Goal: Task Accomplishment & Management: Complete application form

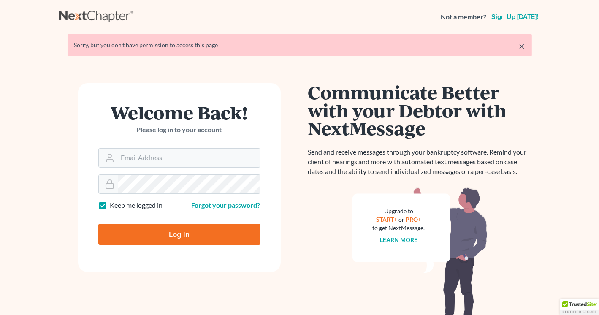
type input "[PERSON_NAME][EMAIL_ADDRESS][DOMAIN_NAME]"
click at [166, 236] on input "Log In" at bounding box center [179, 234] width 162 height 21
type input "Thinking..."
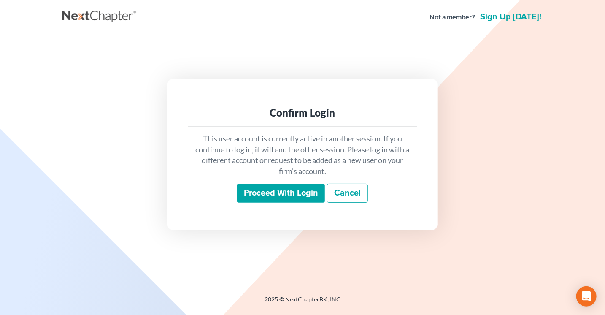
click at [284, 191] on input "Proceed with login" at bounding box center [281, 193] width 88 height 19
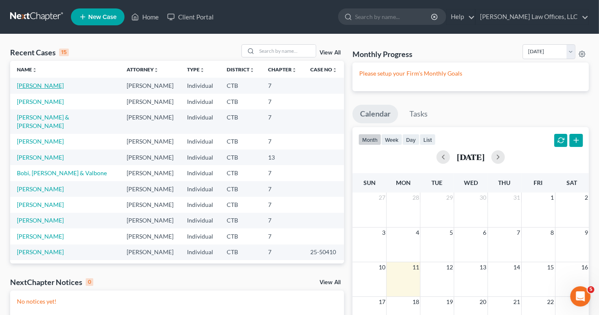
click at [27, 83] on link "Miranda, Mickey" at bounding box center [40, 85] width 47 height 7
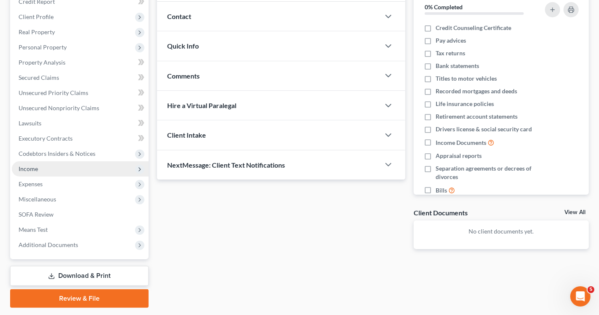
scroll to position [127, 0]
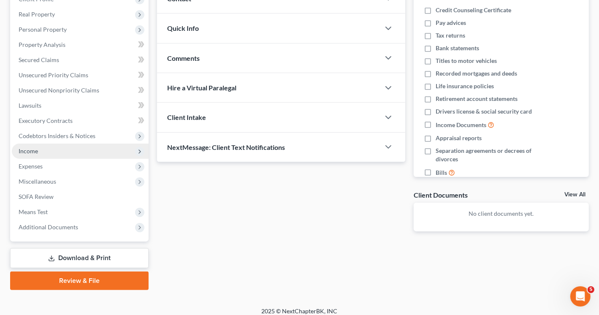
click at [34, 147] on span "Income" at bounding box center [28, 150] width 19 height 7
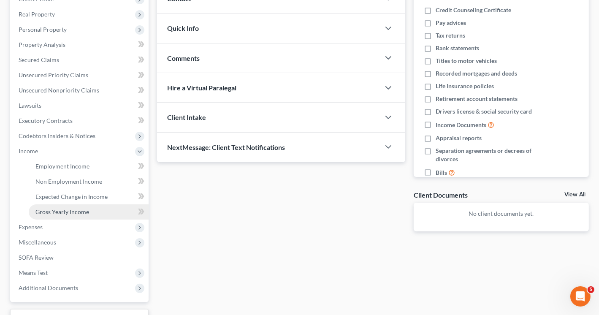
click at [64, 215] on span "Gross Yearly Income" at bounding box center [62, 211] width 54 height 7
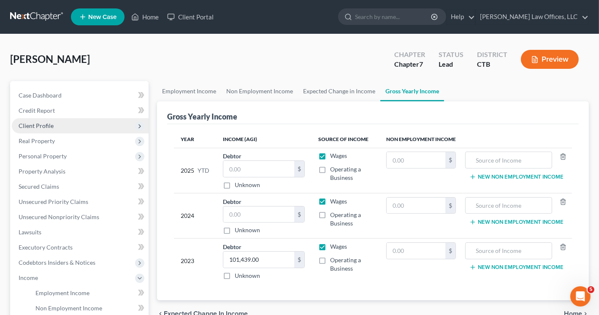
click at [59, 122] on span "Client Profile" at bounding box center [80, 125] width 137 height 15
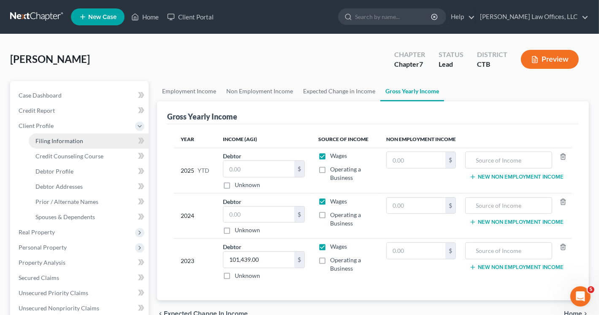
click at [68, 141] on span "Filing Information" at bounding box center [59, 140] width 48 height 7
select select "1"
select select "0"
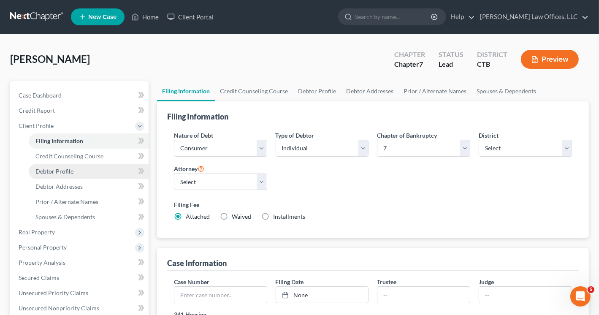
click at [57, 173] on span "Debtor Profile" at bounding box center [54, 171] width 38 height 7
select select "1"
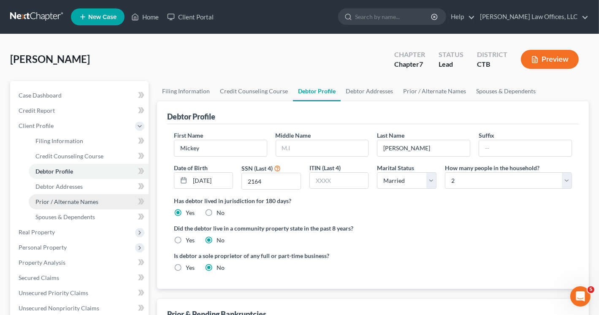
click at [64, 204] on span "Prior / Alternate Names" at bounding box center [66, 201] width 63 height 7
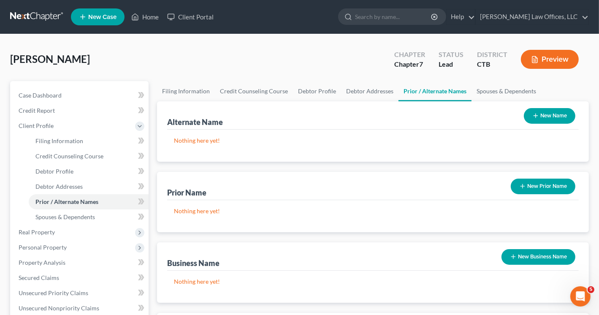
click at [540, 117] on button "New Name" at bounding box center [549, 116] width 51 height 16
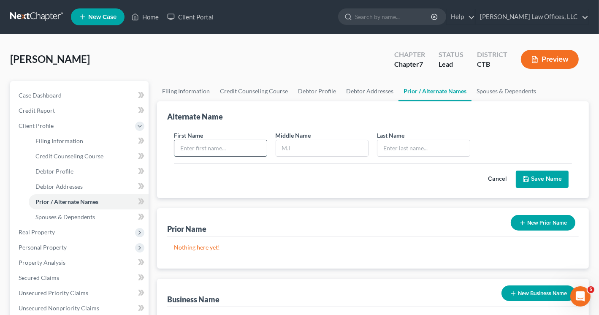
click at [219, 147] on input "text" at bounding box center [220, 148] width 92 height 16
type input "Mickey"
click at [306, 148] on input "text" at bounding box center [322, 148] width 92 height 16
type input "U"
click at [381, 146] on input "text" at bounding box center [423, 148] width 92 height 16
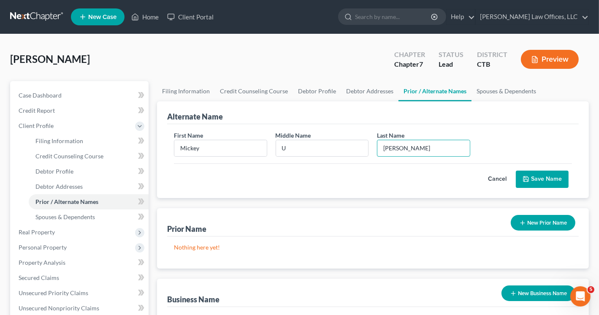
type input "Miranda"
click at [541, 177] on button "Save Name" at bounding box center [542, 179] width 53 height 18
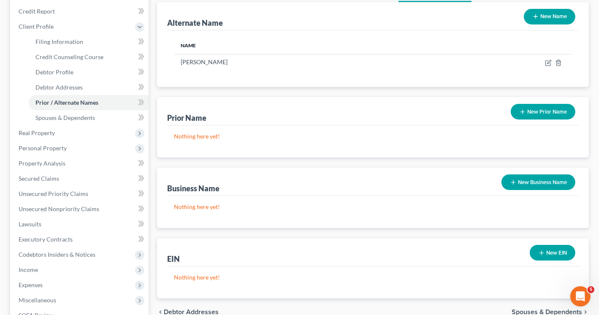
scroll to position [224, 0]
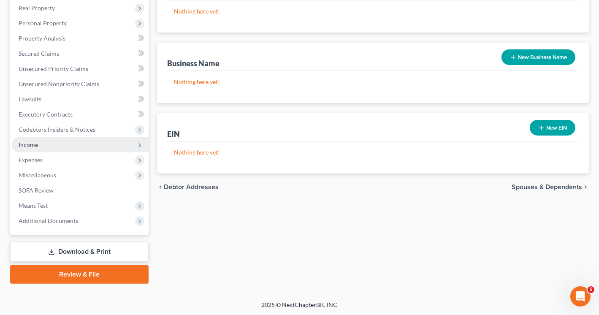
click at [29, 147] on span "Income" at bounding box center [28, 144] width 19 height 7
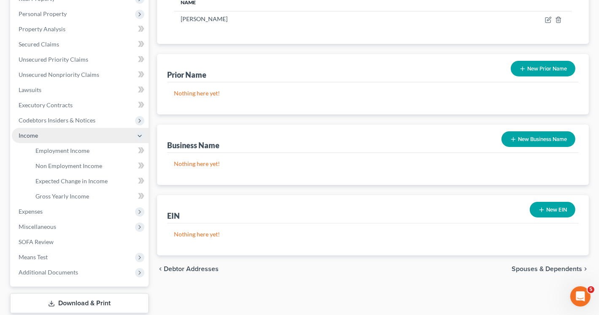
scroll to position [133, 0]
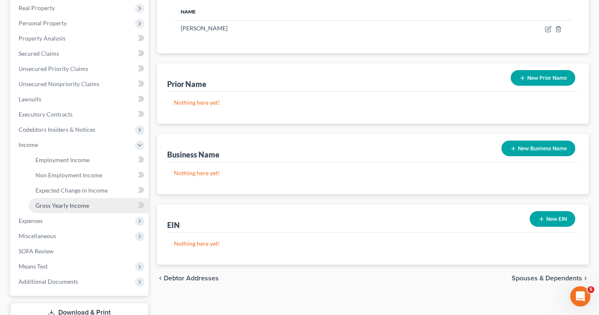
click at [70, 206] on span "Gross Yearly Income" at bounding box center [62, 205] width 54 height 7
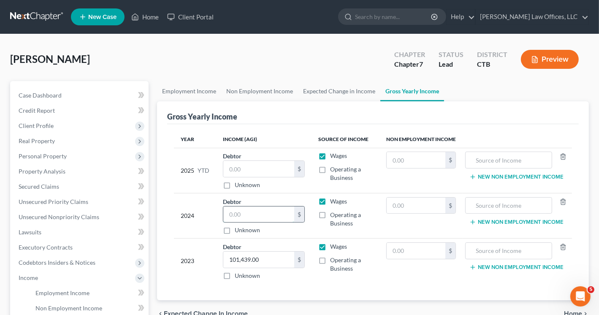
click at [255, 217] on input "text" at bounding box center [258, 214] width 71 height 16
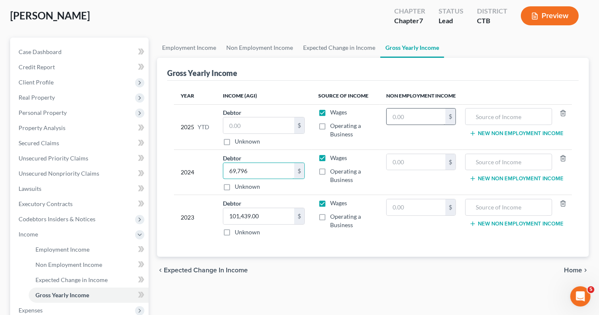
scroll to position [42, 0]
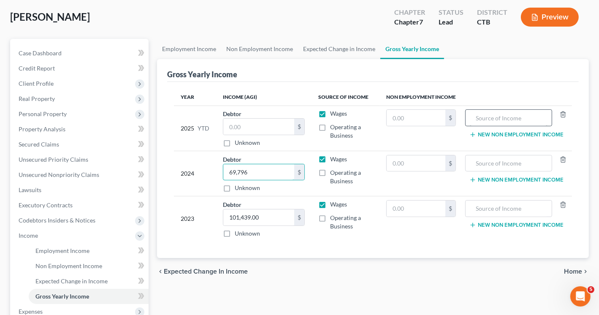
type input "69,796"
click at [496, 120] on input "text" at bounding box center [509, 118] width 78 height 16
click at [259, 125] on input "text" at bounding box center [258, 127] width 71 height 16
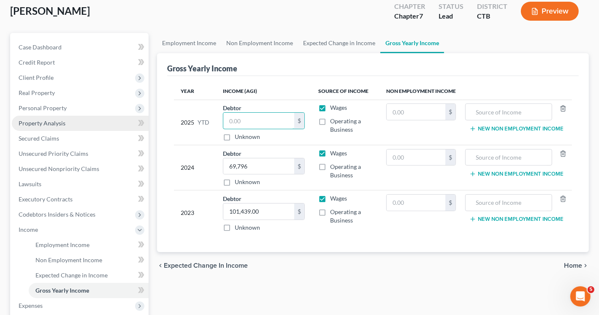
scroll to position [194, 0]
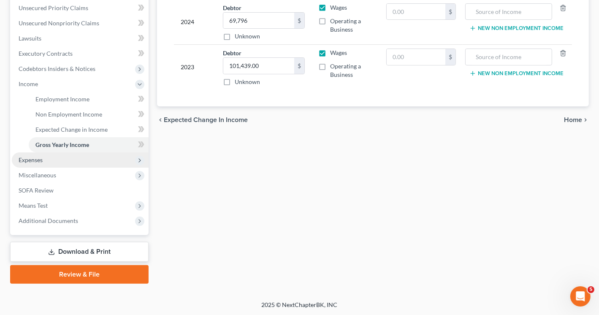
click at [40, 162] on span "Expenses" at bounding box center [31, 159] width 24 height 7
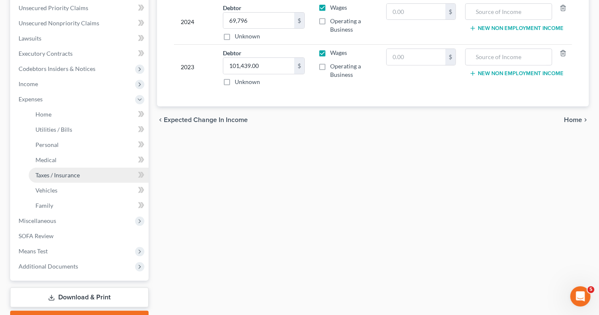
click at [76, 172] on span "Taxes / Insurance" at bounding box center [57, 174] width 44 height 7
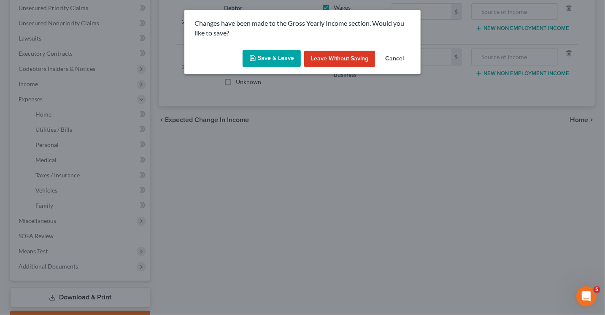
click at [274, 59] on button "Save & Leave" at bounding box center [272, 59] width 58 height 18
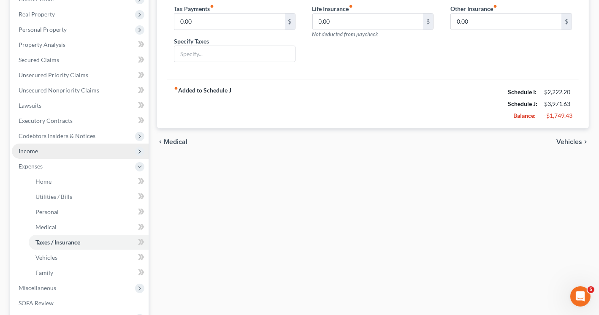
scroll to position [169, 0]
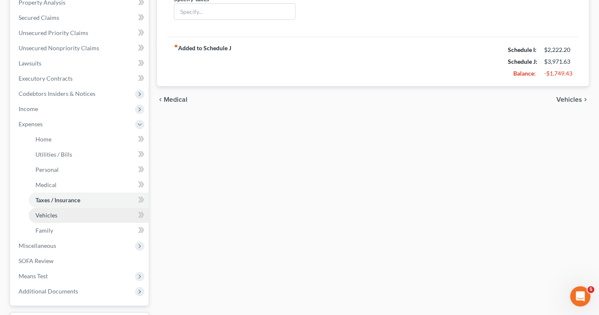
click at [57, 214] on link "Vehicles" at bounding box center [89, 215] width 120 height 15
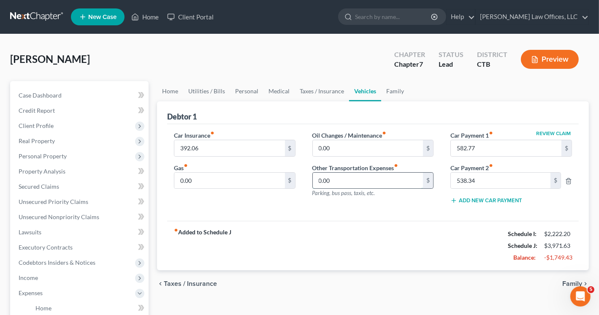
click at [341, 178] on input "0.00" at bounding box center [368, 181] width 111 height 16
click at [302, 90] on link "Taxes / Insurance" at bounding box center [322, 91] width 54 height 20
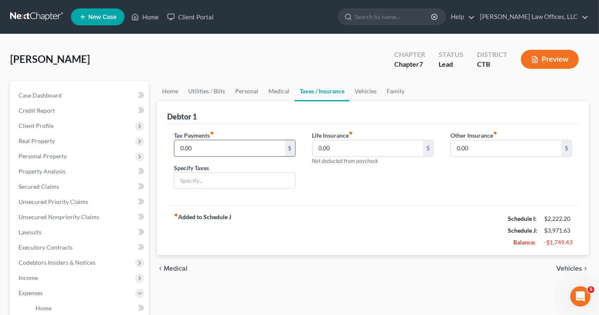
click at [209, 144] on input "0.00" at bounding box center [229, 148] width 111 height 16
type input "89.33"
click at [192, 179] on input "text" at bounding box center [234, 181] width 121 height 16
type input "personal property vehicles"
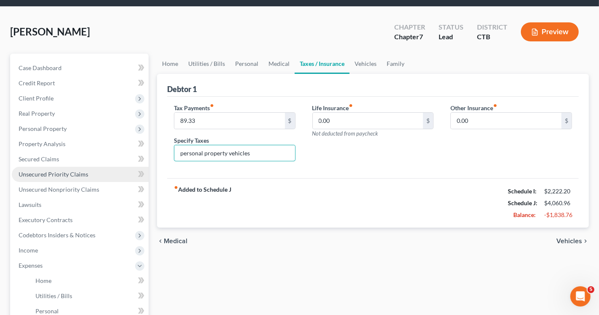
scroll to position [42, 0]
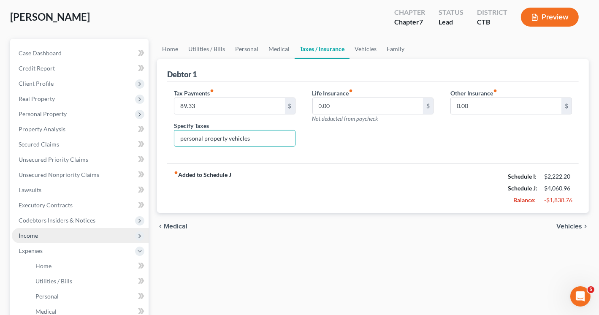
click at [39, 235] on span "Income" at bounding box center [80, 235] width 137 height 15
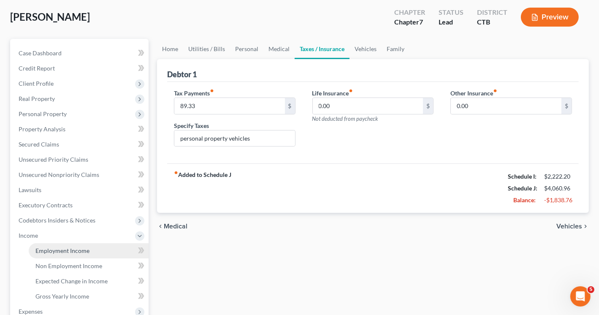
click at [83, 254] on span "Employment Income" at bounding box center [62, 250] width 54 height 7
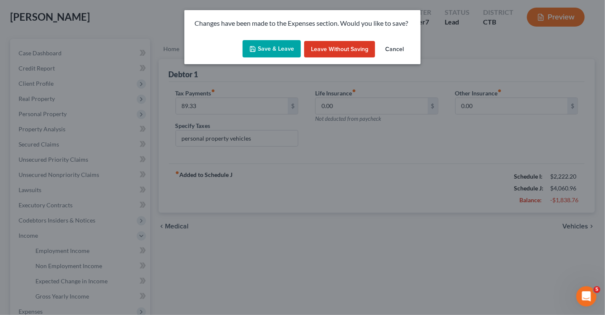
click at [267, 46] on button "Save & Leave" at bounding box center [272, 49] width 58 height 18
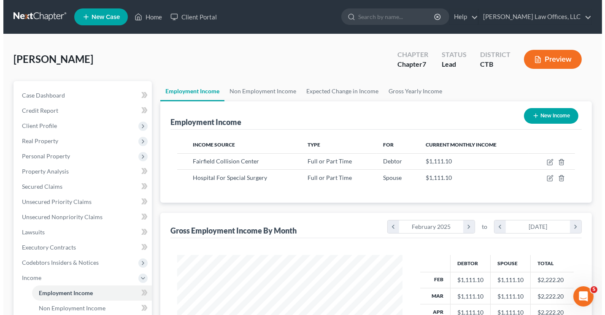
scroll to position [150, 242]
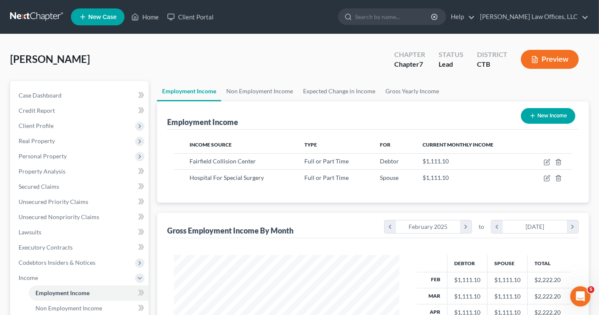
click at [346, 213] on div "Gross Employment Income By Month chevron_left February 2025 chevron_right to ch…" at bounding box center [372, 225] width 411 height 25
click at [547, 161] on icon "button" at bounding box center [548, 161] width 4 height 4
select select "0"
select select "6"
select select "1"
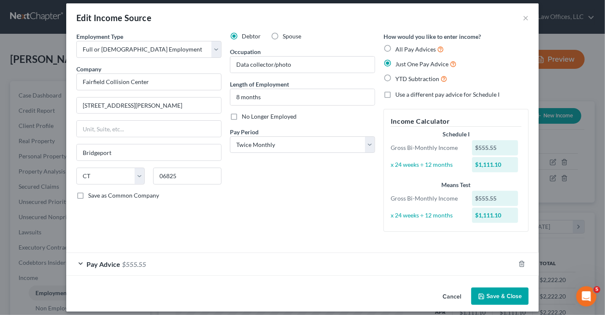
scroll to position [13, 0]
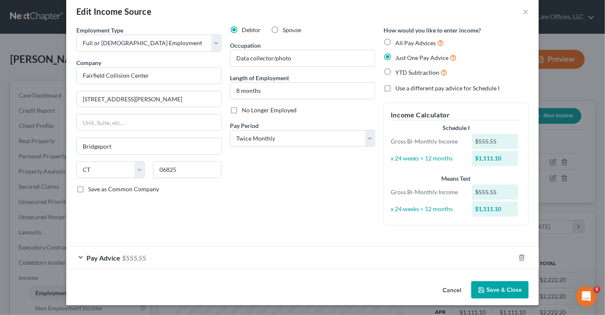
click at [208, 254] on div "Pay Advice $555.55" at bounding box center [290, 257] width 449 height 22
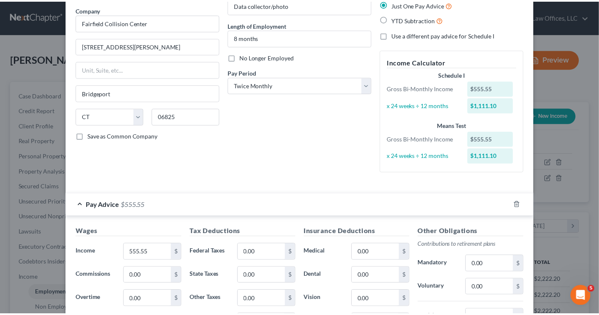
scroll to position [218, 0]
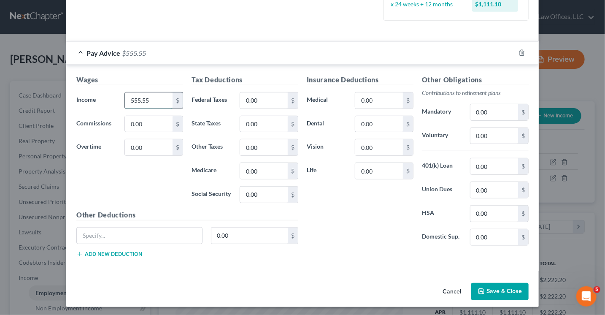
click at [156, 100] on input "555.55" at bounding box center [149, 100] width 48 height 16
type input "1,748.92"
click at [155, 125] on input "0.00" at bounding box center [149, 124] width 48 height 16
click at [255, 100] on input "0.00" at bounding box center [264, 100] width 48 height 16
type input "97.60"
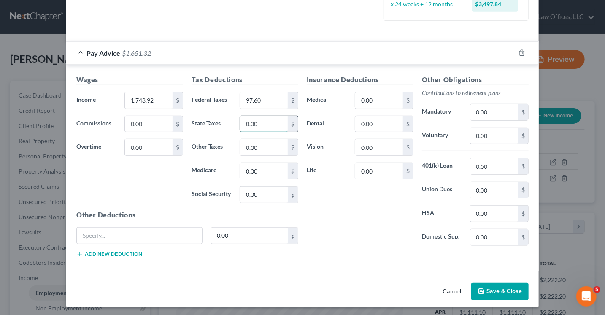
click at [258, 121] on input "0.00" at bounding box center [264, 124] width 48 height 16
type input "52.24"
click at [262, 146] on input "0.00" at bounding box center [264, 147] width 48 height 16
type input "8.46"
click at [262, 166] on input "0.00" at bounding box center [264, 171] width 48 height 16
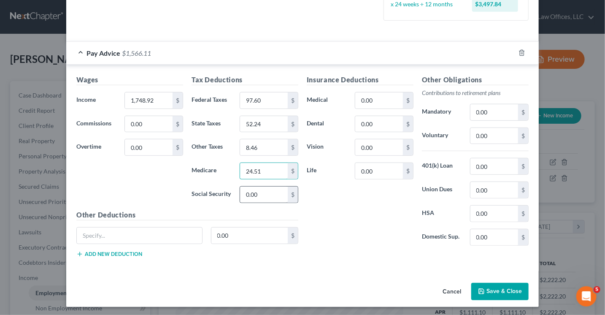
type input "24.51"
click at [262, 188] on input "0.00" at bounding box center [264, 194] width 48 height 16
type input "4"
type input "104.80"
click at [377, 92] on input "0.00" at bounding box center [379, 100] width 48 height 16
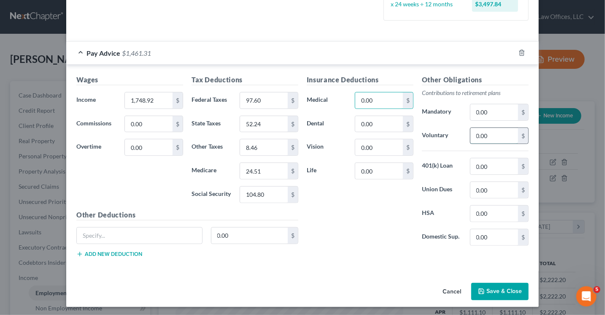
click at [478, 132] on input "0.00" at bounding box center [494, 136] width 48 height 16
type input "169.02"
click at [495, 291] on button "Save & Close" at bounding box center [499, 292] width 57 height 18
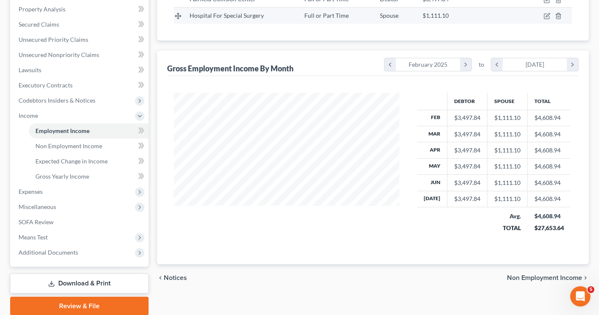
scroll to position [169, 0]
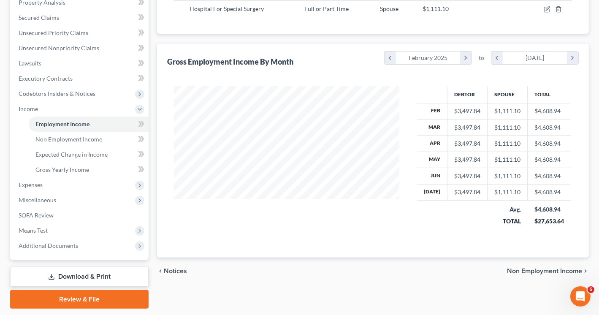
click at [398, 253] on div "Debtor Spouse Total Feb $3,497.84 $1,111.10 $4,608.94 Mar $3,497.84 $1,111.10 $…" at bounding box center [372, 163] width 411 height 188
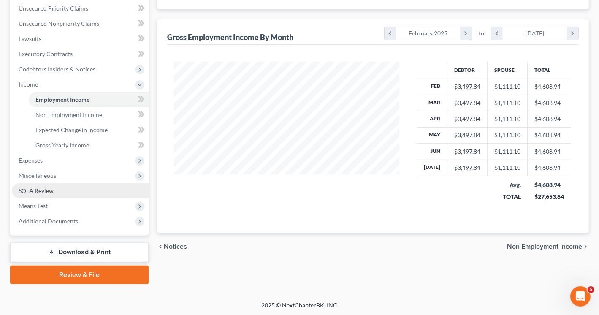
scroll to position [194, 0]
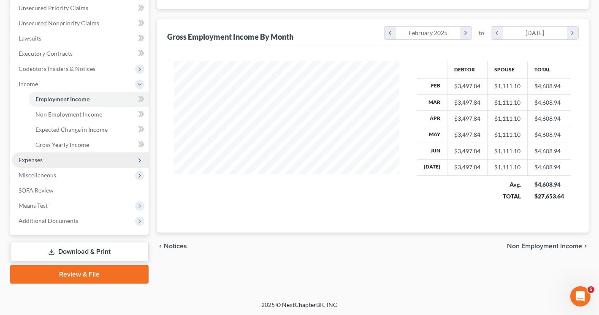
click at [59, 161] on span "Expenses" at bounding box center [80, 159] width 137 height 15
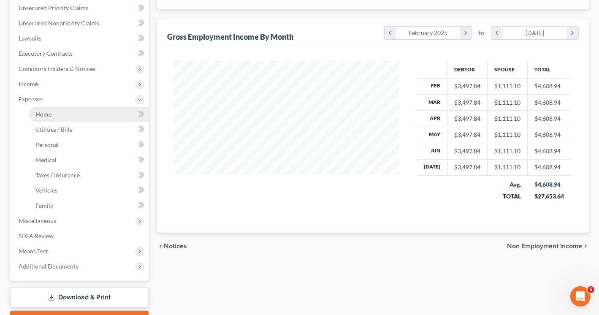
click at [63, 114] on link "Home" at bounding box center [89, 114] width 120 height 15
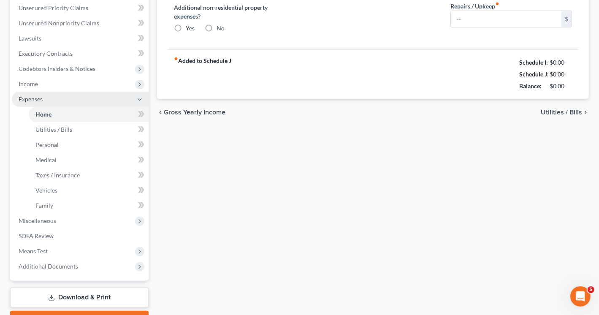
type input "1,000.00"
type input "0.00"
radio input "true"
type input "0.00"
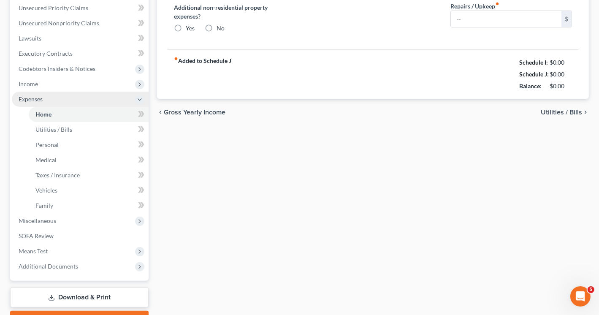
type input "0.00"
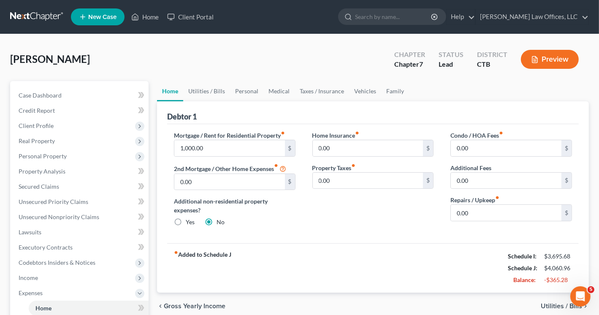
click at [168, 89] on link "Home" at bounding box center [170, 91] width 26 height 20
click at [489, 213] on input "0.00" at bounding box center [506, 213] width 111 height 16
type input "50.00"
click at [214, 89] on link "Utilities / Bills" at bounding box center [206, 91] width 47 height 20
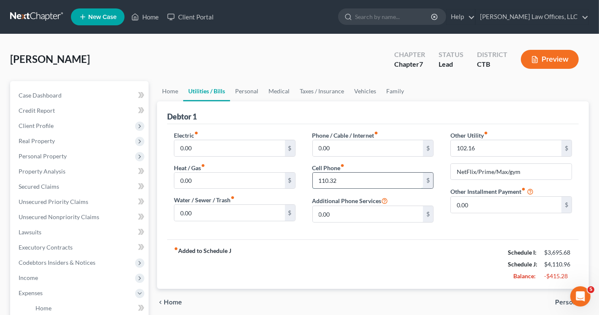
click at [340, 179] on input "110.32" at bounding box center [368, 181] width 111 height 16
type input "116.98"
click at [446, 223] on div "Other Utility fiber_manual_record 102.16 $ NetFlix/Prime/Max/gym Other Installm…" at bounding box center [511, 180] width 138 height 98
click at [524, 169] on input "NetFlix/Prime/Max/gym" at bounding box center [511, 172] width 121 height 16
type input "NetFlix/Prime/Max/gym/apple"
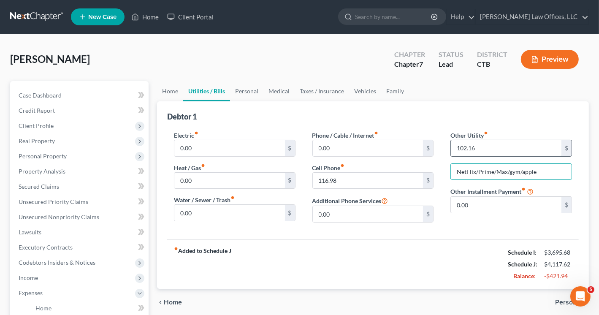
click at [463, 147] on input "102.16" at bounding box center [506, 148] width 111 height 16
type input "126.16"
click at [454, 225] on div "Other Utility fiber_manual_record 126.16 $ NetFlix/Prime/Max/gym/apple Other In…" at bounding box center [511, 180] width 138 height 98
click at [248, 89] on link "Personal" at bounding box center [246, 91] width 33 height 20
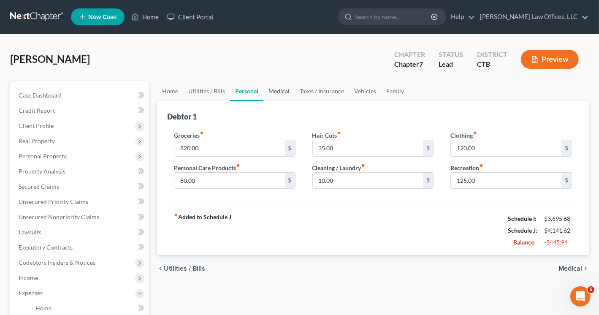
click at [275, 90] on link "Medical" at bounding box center [278, 91] width 31 height 20
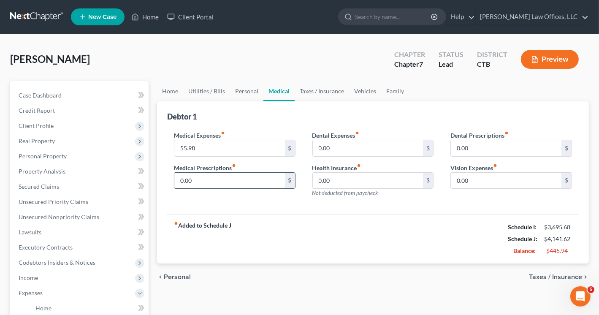
click at [202, 181] on input "0.00" at bounding box center [229, 181] width 111 height 16
type input "307.00"
click at [337, 144] on input "0.00" at bounding box center [368, 148] width 111 height 16
click at [321, 146] on input "21.00" at bounding box center [368, 148] width 111 height 16
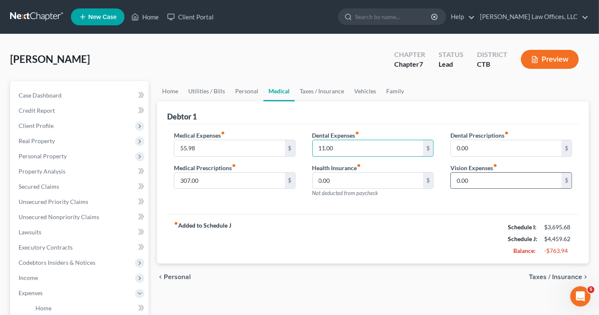
type input "11.00"
click at [478, 180] on input "0.00" at bounding box center [506, 181] width 111 height 16
type input "165.66"
click at [477, 143] on input "0.00" at bounding box center [506, 148] width 111 height 16
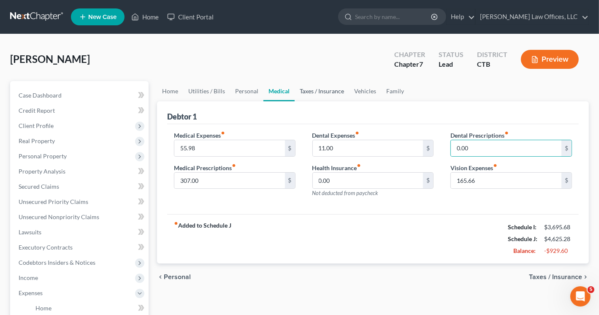
click at [317, 89] on link "Taxes / Insurance" at bounding box center [322, 91] width 54 height 20
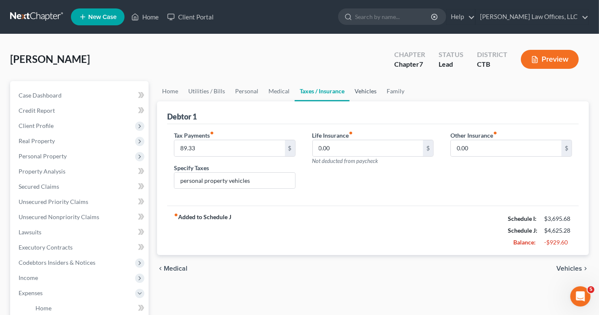
click at [369, 91] on link "Vehicles" at bounding box center [365, 91] width 32 height 20
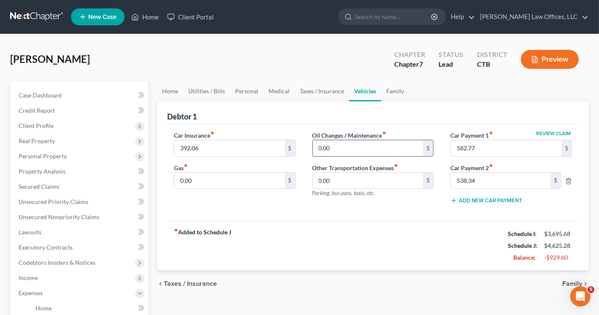
click at [343, 145] on input "0.00" at bounding box center [368, 148] width 111 height 16
type input "410.33"
click at [341, 249] on div "fiber_manual_record Added to Schedule J Schedule I: $3,695.68 Schedule J: $5,03…" at bounding box center [372, 245] width 411 height 49
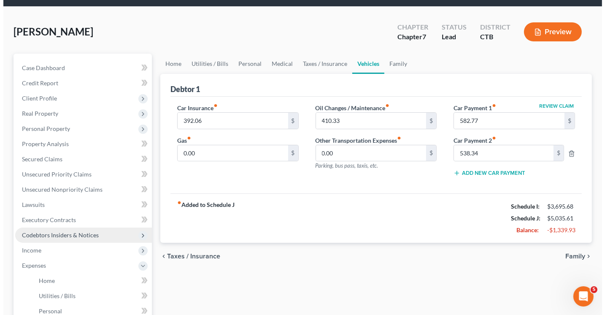
scroll to position [42, 0]
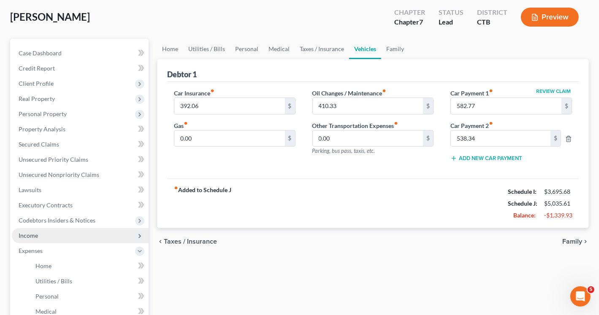
click at [59, 238] on span "Income" at bounding box center [80, 235] width 137 height 15
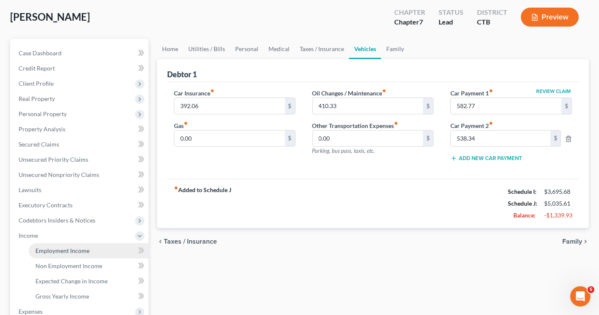
click at [67, 252] on span "Employment Income" at bounding box center [62, 250] width 54 height 7
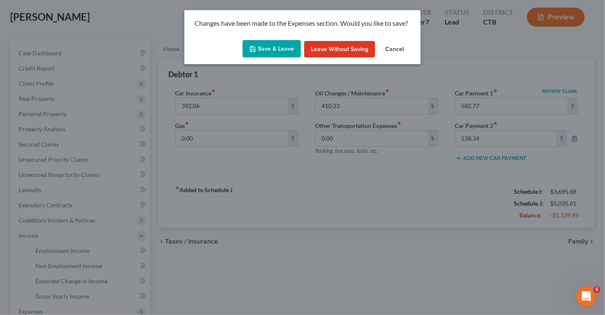
click at [280, 48] on button "Save & Leave" at bounding box center [272, 49] width 58 height 18
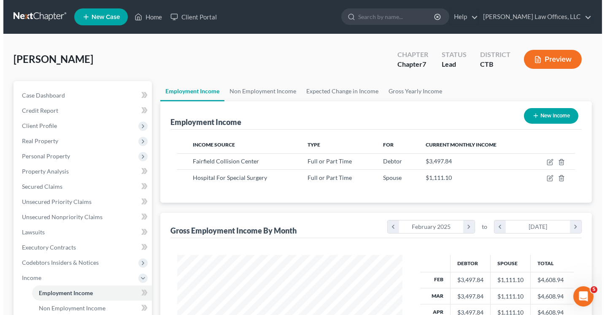
scroll to position [150, 242]
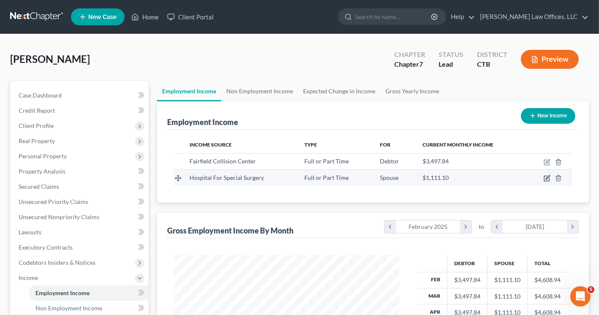
click at [546, 176] on icon "button" at bounding box center [546, 178] width 7 height 7
select select "0"
select select "35"
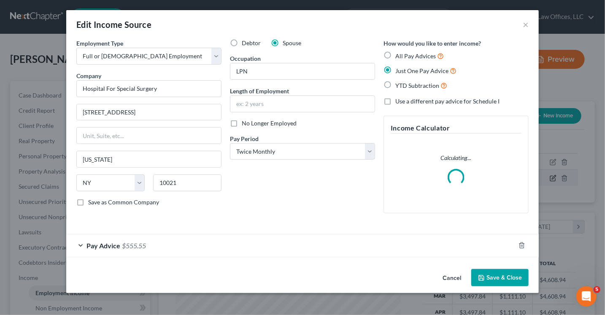
scroll to position [150, 245]
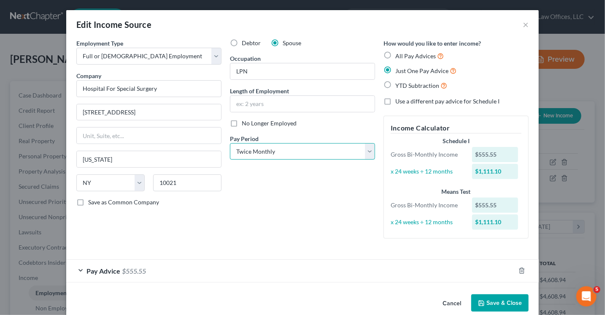
click at [368, 152] on select "Select Monthly Twice Monthly Every Other Week Weekly" at bounding box center [302, 151] width 145 height 17
select select "2"
click at [230, 143] on select "Select Monthly Twice Monthly Every Other Week Weekly" at bounding box center [302, 151] width 145 height 17
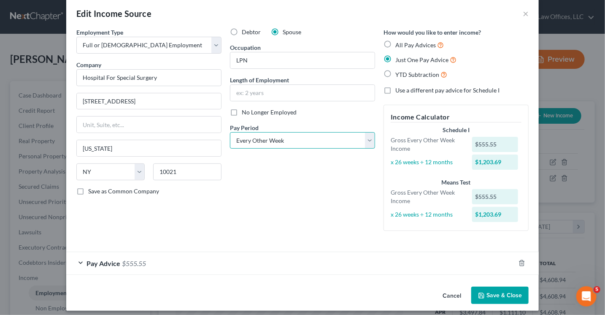
scroll to position [16, 0]
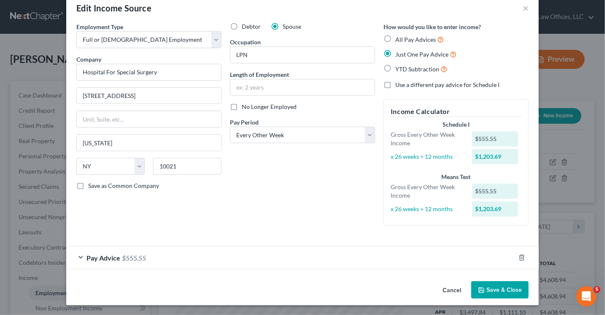
click at [419, 260] on div "Pay Advice $555.55" at bounding box center [290, 257] width 449 height 22
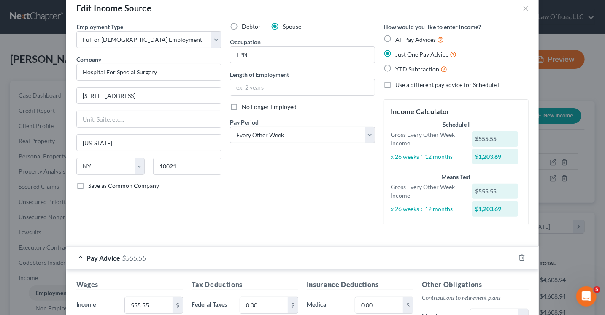
scroll to position [185, 0]
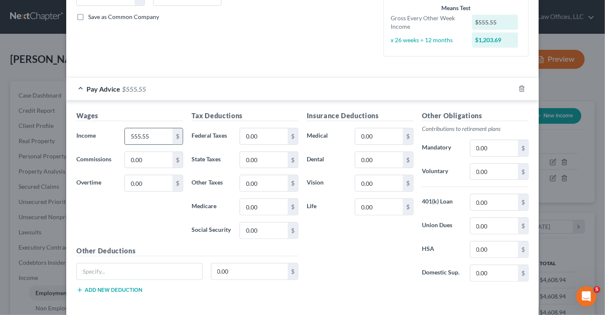
click at [151, 139] on input "555.55" at bounding box center [149, 136] width 48 height 16
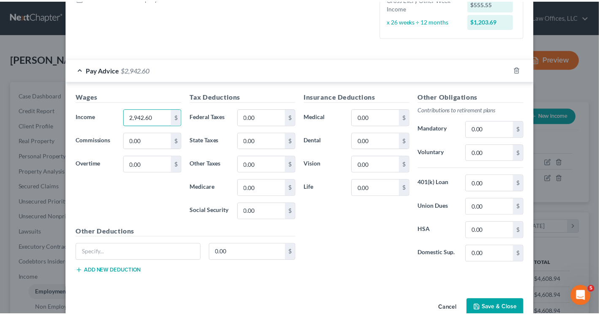
scroll to position [221, 0]
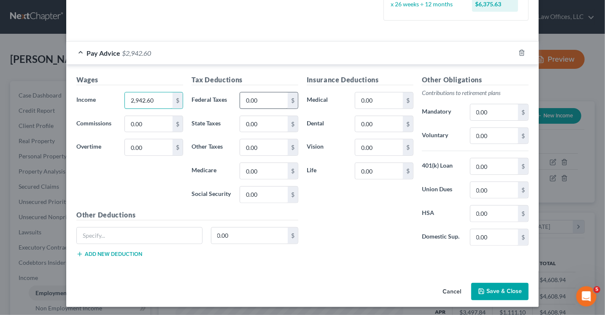
type input "2,942.60"
click at [259, 95] on input "0.00" at bounding box center [264, 100] width 48 height 16
type input "239.23"
click at [257, 126] on input "0.00" at bounding box center [264, 124] width 48 height 16
type input "113.52"
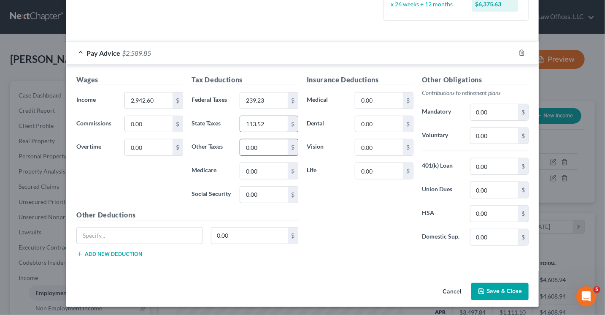
click at [268, 145] on input "0.00" at bounding box center [264, 147] width 48 height 16
type input "14.29"
click at [265, 169] on input "0.00" at bounding box center [264, 171] width 48 height 16
type input "41.44"
click at [265, 192] on input "0.00" at bounding box center [264, 194] width 48 height 16
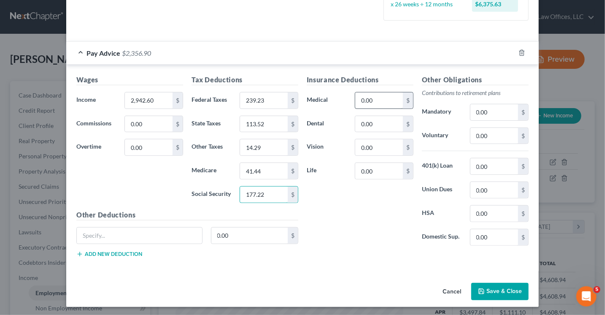
type input "177.22"
click at [360, 97] on input "0.00" at bounding box center [379, 100] width 48 height 16
type input "154.62"
click at [375, 122] on input "0.00" at bounding box center [379, 124] width 48 height 16
type input "6.40"
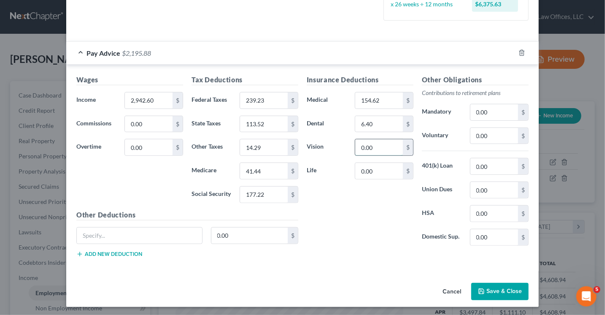
click at [355, 146] on input "0.00" at bounding box center [379, 147] width 48 height 16
type input "5.74"
click at [489, 133] on input "0.00" at bounding box center [494, 136] width 48 height 16
type input "304.91"
click at [364, 175] on input "0.00" at bounding box center [379, 171] width 48 height 16
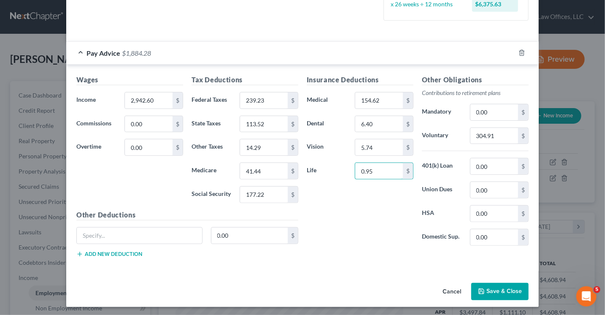
type input "0.95"
click at [495, 288] on button "Save & Close" at bounding box center [499, 292] width 57 height 18
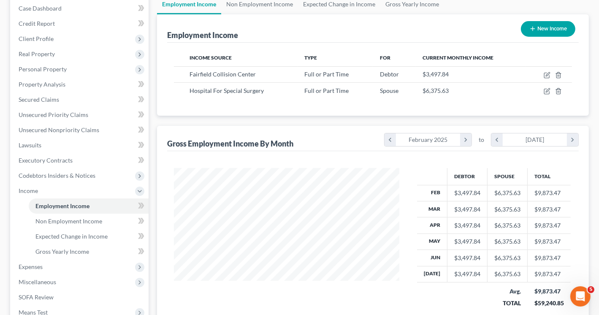
scroll to position [194, 0]
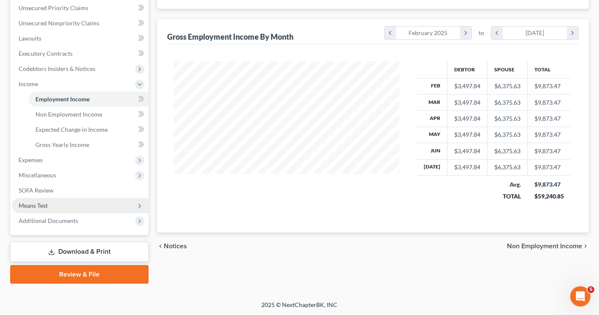
click at [46, 207] on span "Means Test" at bounding box center [33, 205] width 29 height 7
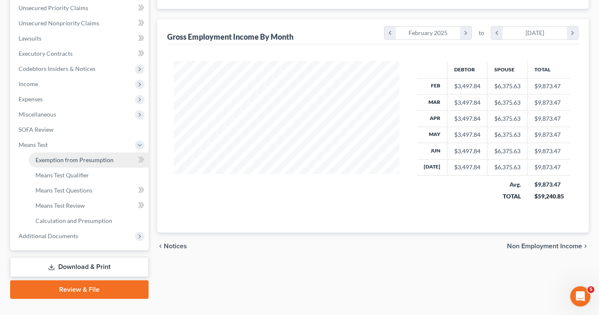
click at [75, 161] on span "Exemption from Presumption" at bounding box center [74, 159] width 78 height 7
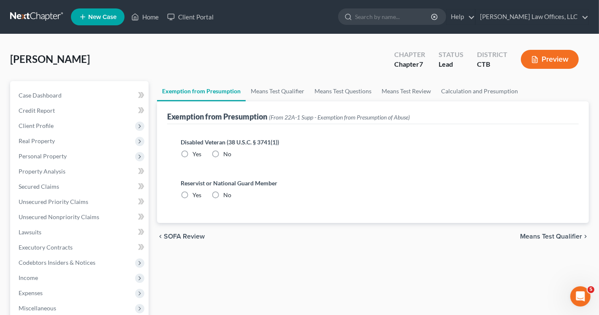
click at [223, 153] on label "No" at bounding box center [227, 154] width 8 height 8
click at [227, 153] on input "No" at bounding box center [229, 152] width 5 height 5
radio input "true"
click at [223, 195] on label "No" at bounding box center [227, 195] width 8 height 8
click at [227, 195] on input "No" at bounding box center [229, 193] width 5 height 5
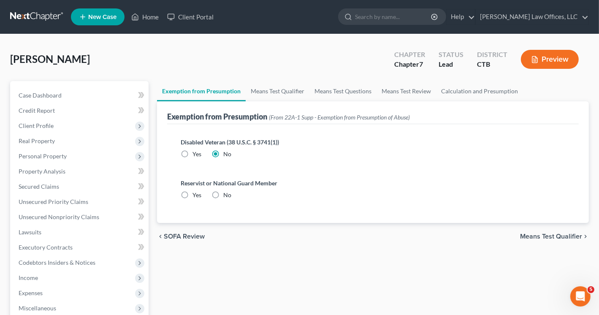
radio input "true"
click at [273, 88] on link "Means Test Qualifier" at bounding box center [278, 91] width 64 height 20
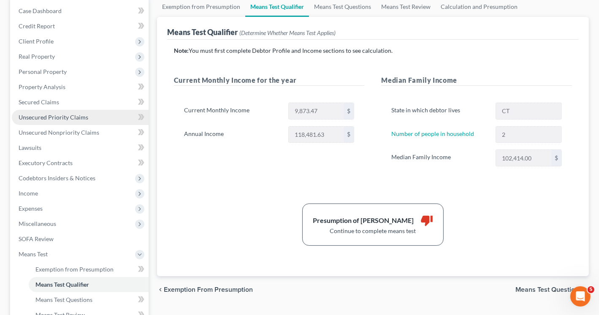
scroll to position [42, 0]
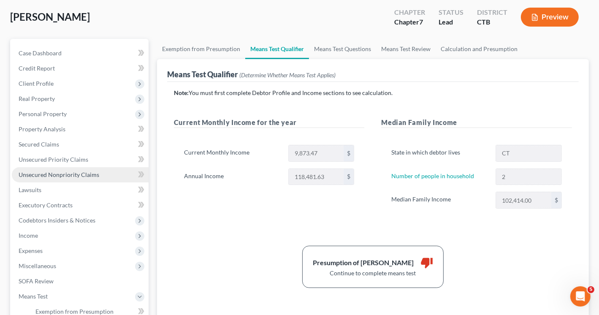
click at [54, 172] on span "Unsecured Nonpriority Claims" at bounding box center [59, 174] width 81 height 7
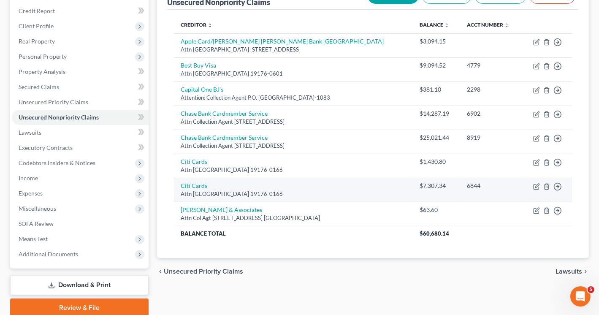
scroll to position [133, 0]
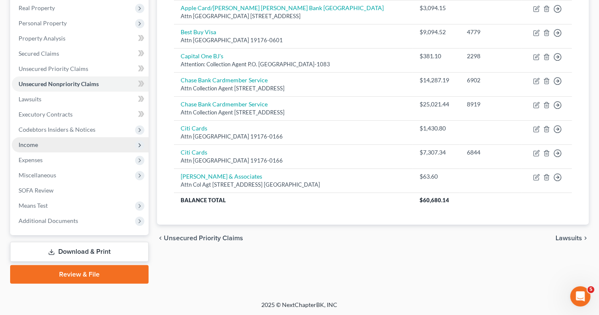
click at [29, 141] on span "Income" at bounding box center [28, 144] width 19 height 7
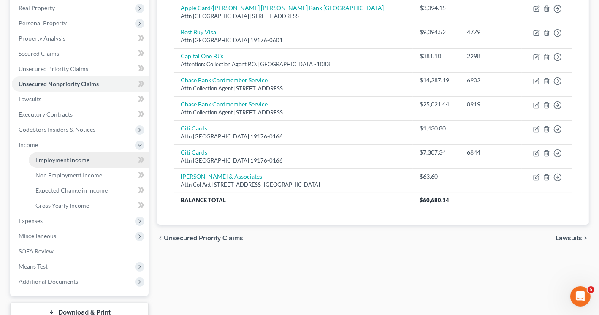
click at [101, 161] on link "Employment Income" at bounding box center [89, 159] width 120 height 15
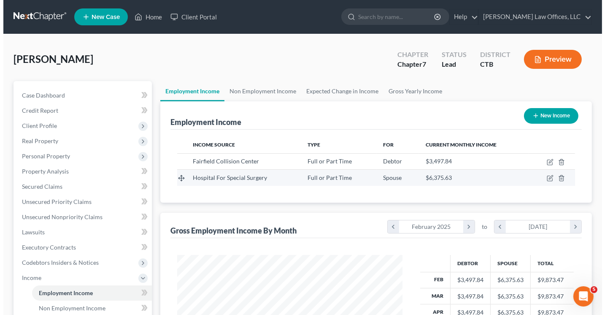
scroll to position [42, 0]
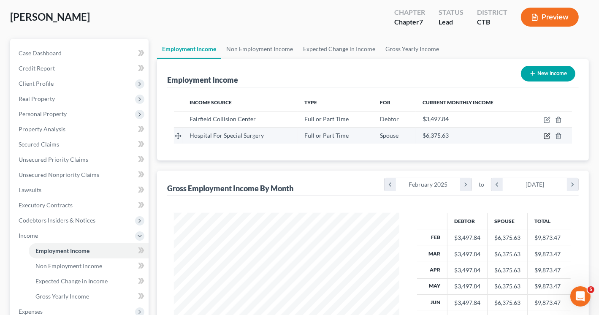
click at [545, 134] on icon "button" at bounding box center [546, 135] width 7 height 7
select select "0"
select select "35"
select select "2"
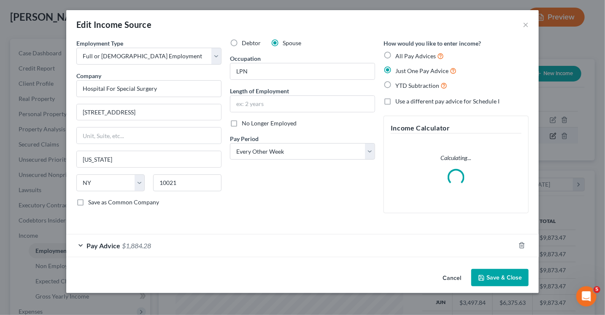
scroll to position [150, 245]
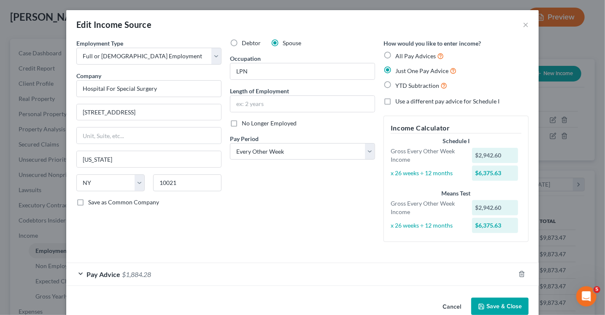
click at [122, 276] on span "$1,884.28" at bounding box center [136, 274] width 29 height 8
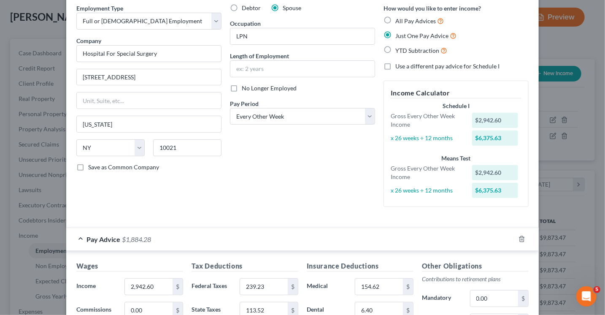
scroll to position [84, 0]
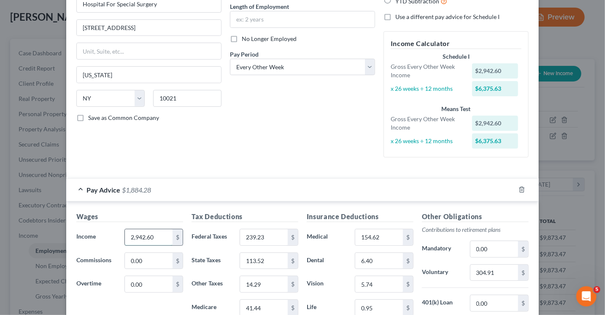
click at [135, 236] on input "2,942.60" at bounding box center [149, 237] width 48 height 16
click at [137, 236] on input "2,942.60" at bounding box center [149, 237] width 48 height 16
click at [154, 234] on input "2,942.60" at bounding box center [149, 237] width 48 height 16
click at [138, 238] on input "2,942.60" at bounding box center [149, 237] width 48 height 16
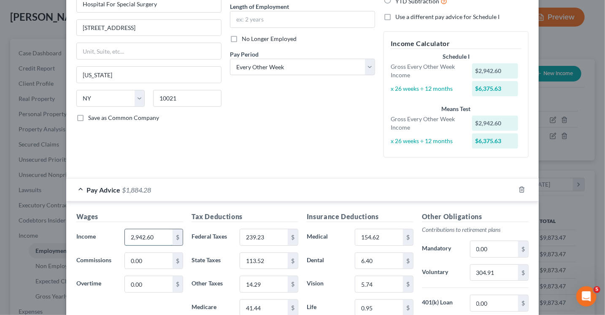
click at [141, 238] on input "2,942.60" at bounding box center [149, 237] width 48 height 16
click at [137, 235] on input "2,912.40" at bounding box center [149, 237] width 48 height 16
type input "2"
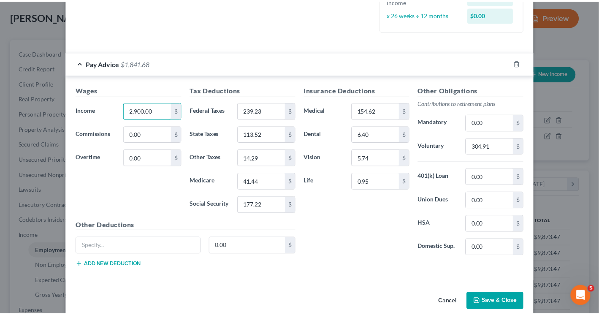
scroll to position [211, 0]
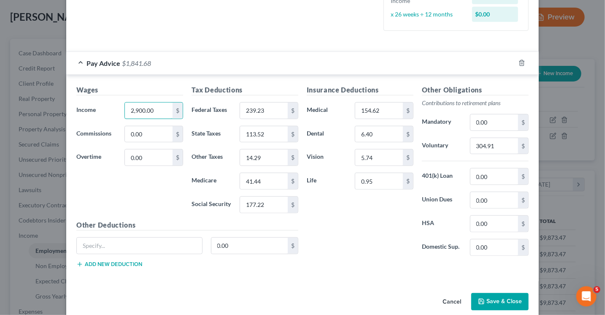
type input "2,900.00"
click at [490, 301] on button "Save & Close" at bounding box center [499, 302] width 57 height 18
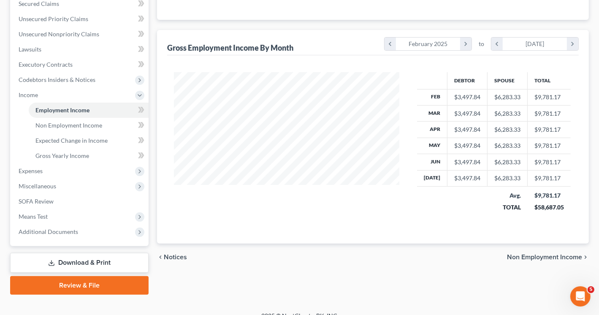
scroll to position [194, 0]
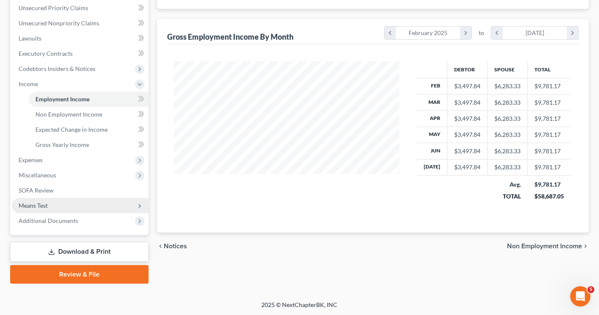
click at [48, 205] on span "Means Test" at bounding box center [80, 205] width 137 height 15
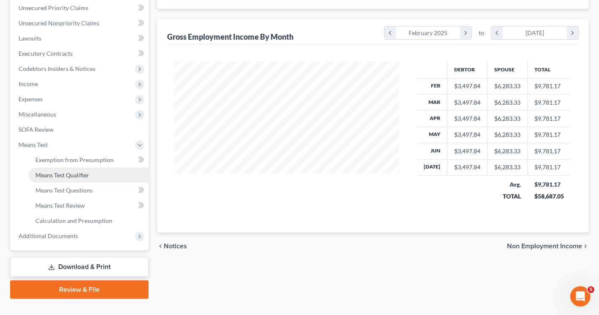
click at [73, 175] on span "Means Test Qualifier" at bounding box center [62, 174] width 54 height 7
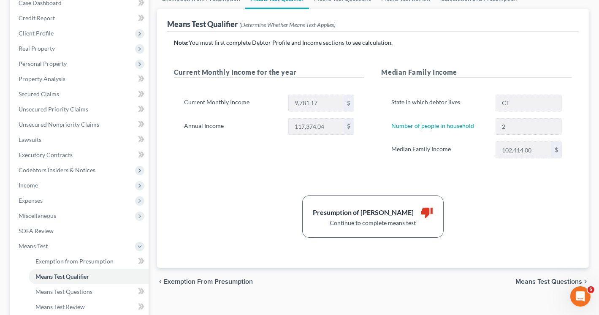
scroll to position [42, 0]
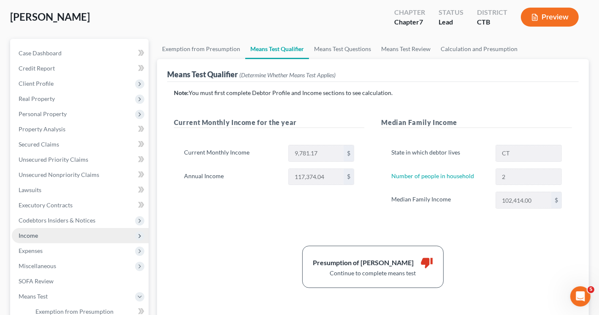
click at [54, 237] on span "Income" at bounding box center [80, 235] width 137 height 15
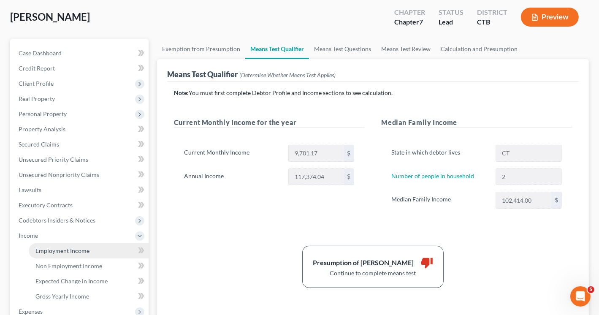
click at [64, 253] on span "Employment Income" at bounding box center [62, 250] width 54 height 7
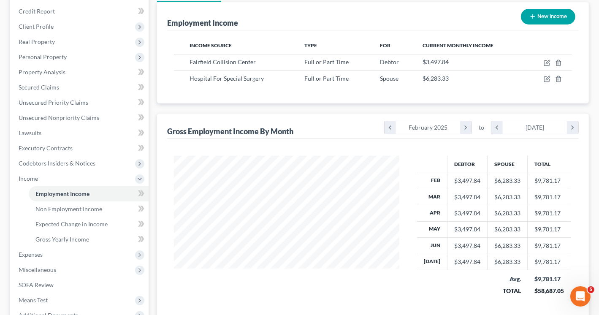
scroll to position [194, 0]
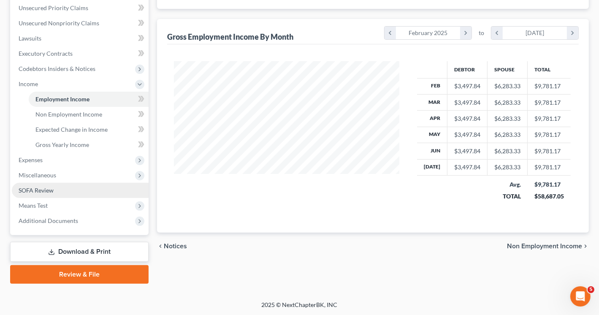
click at [52, 187] on span "SOFA Review" at bounding box center [36, 189] width 35 height 7
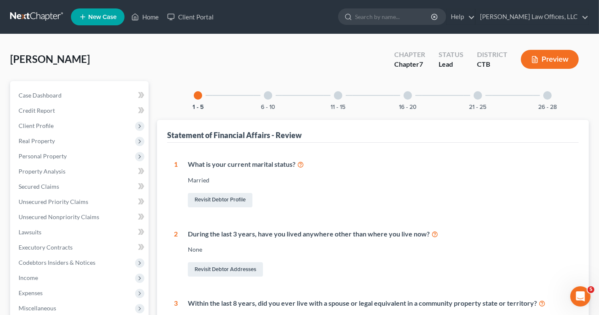
click at [268, 95] on div at bounding box center [268, 95] width 8 height 8
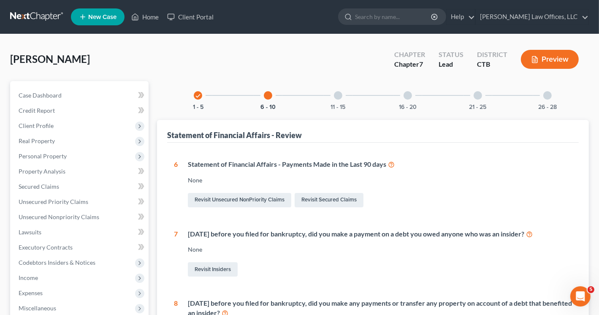
click at [336, 95] on div at bounding box center [338, 95] width 8 height 8
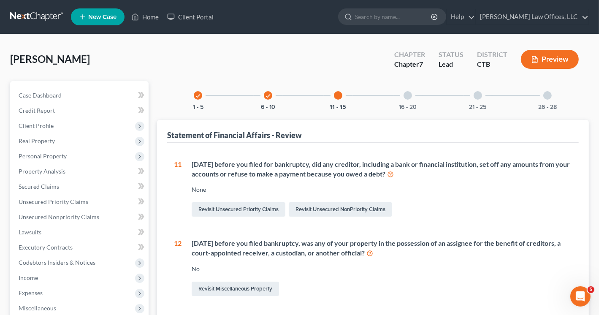
click at [407, 97] on div at bounding box center [407, 95] width 8 height 8
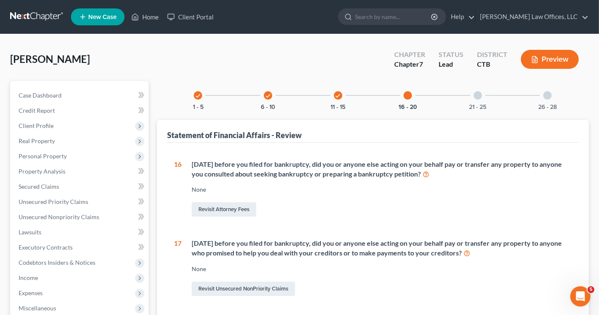
click at [478, 96] on div at bounding box center [477, 95] width 8 height 8
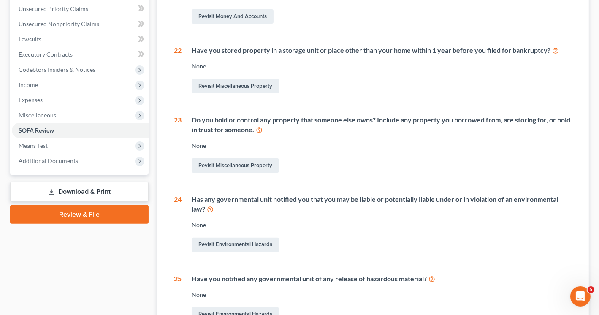
scroll to position [79, 0]
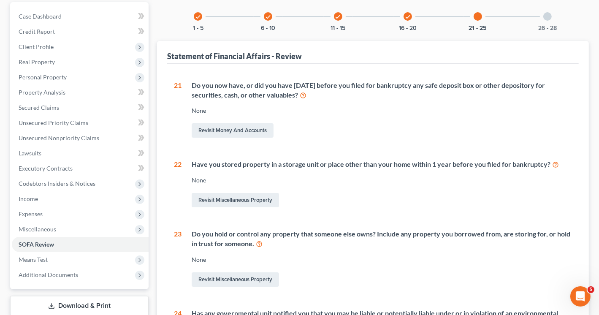
click at [546, 16] on div at bounding box center [547, 16] width 8 height 8
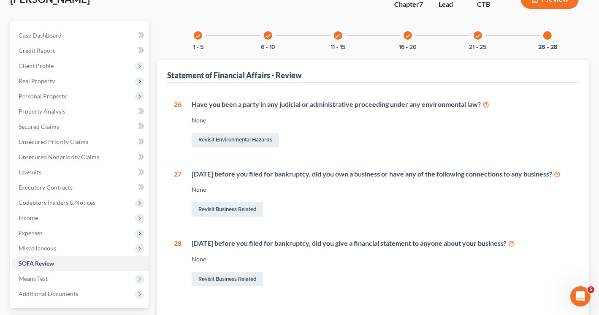
scroll to position [0, 0]
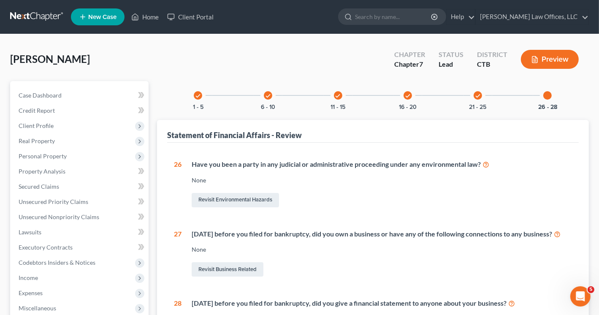
click at [194, 94] on div "check" at bounding box center [198, 95] width 8 height 8
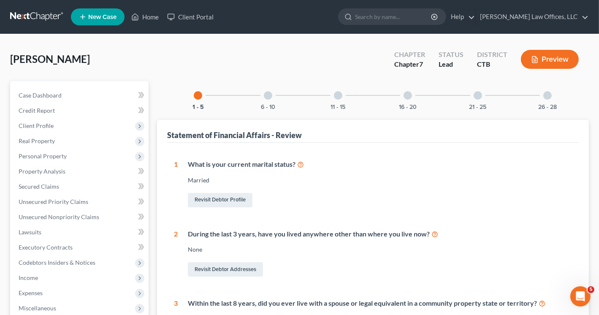
click at [269, 95] on div at bounding box center [268, 95] width 8 height 8
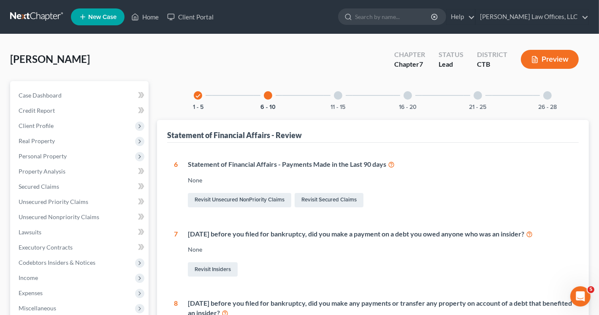
click at [338, 95] on div at bounding box center [338, 95] width 8 height 8
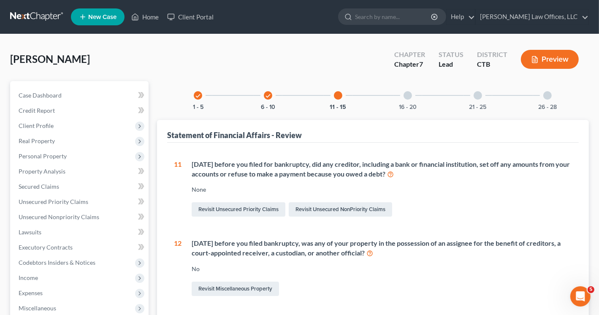
click at [409, 98] on div at bounding box center [407, 95] width 8 height 8
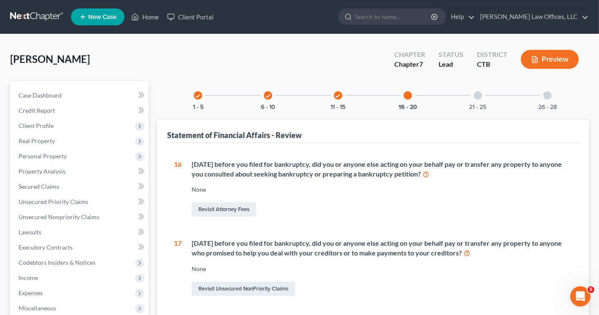
click at [477, 93] on div at bounding box center [477, 95] width 8 height 8
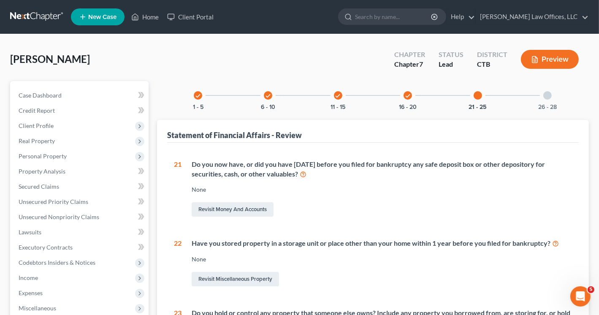
click at [548, 91] on div at bounding box center [547, 95] width 8 height 8
